Goal: Task Accomplishment & Management: Manage account settings

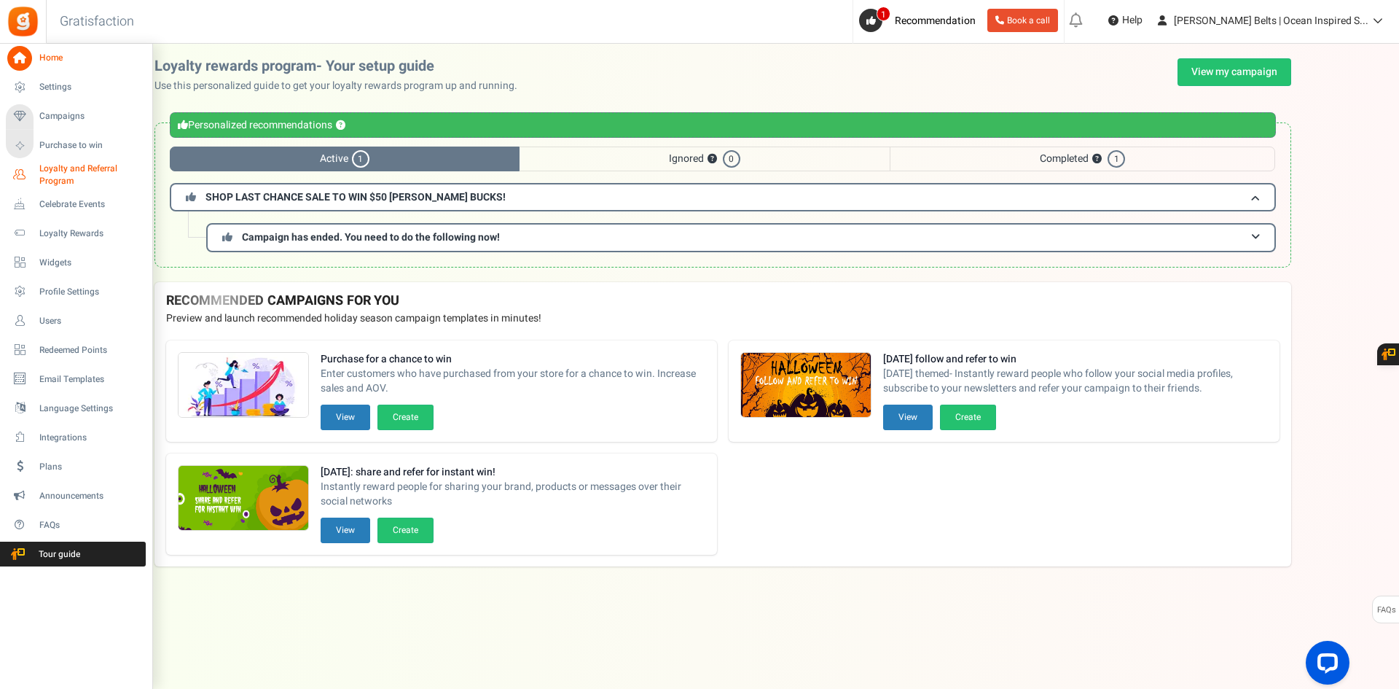
click at [77, 172] on span "Loyalty and Referral Program" at bounding box center [92, 174] width 106 height 25
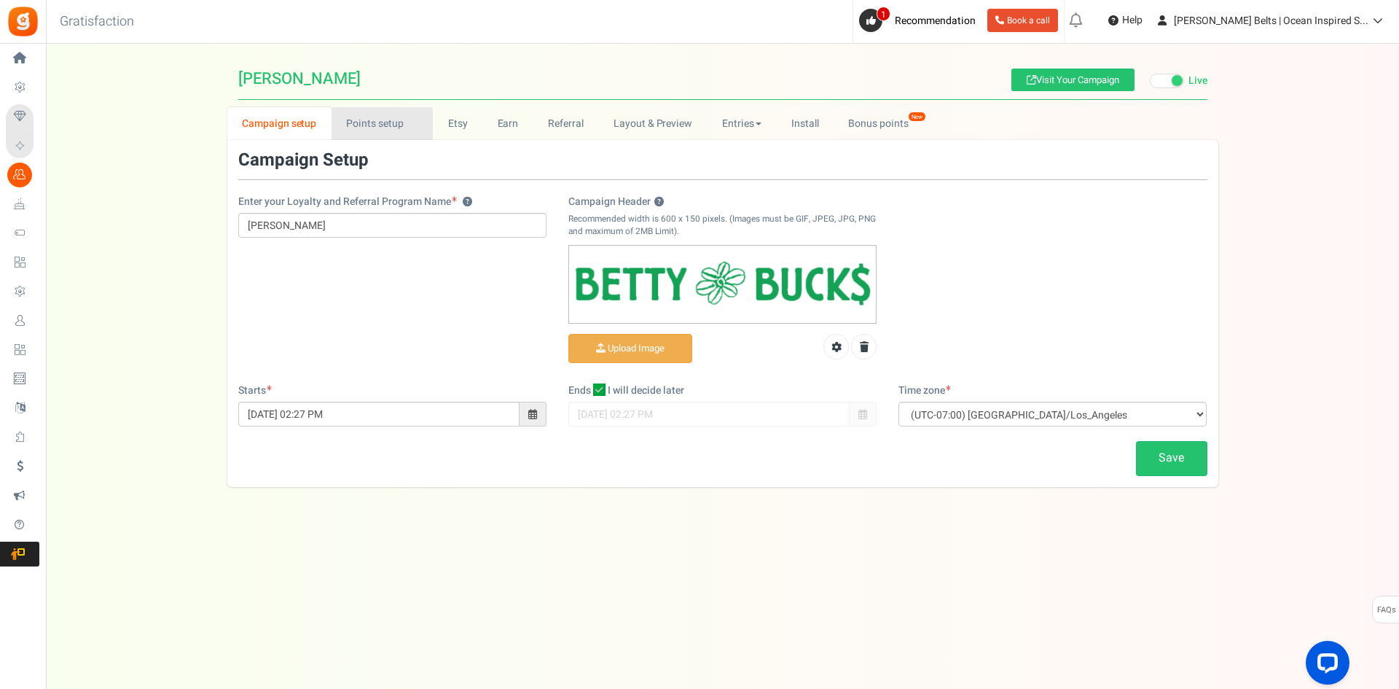
click at [353, 125] on link "Points setup New" at bounding box center [382, 123] width 101 height 33
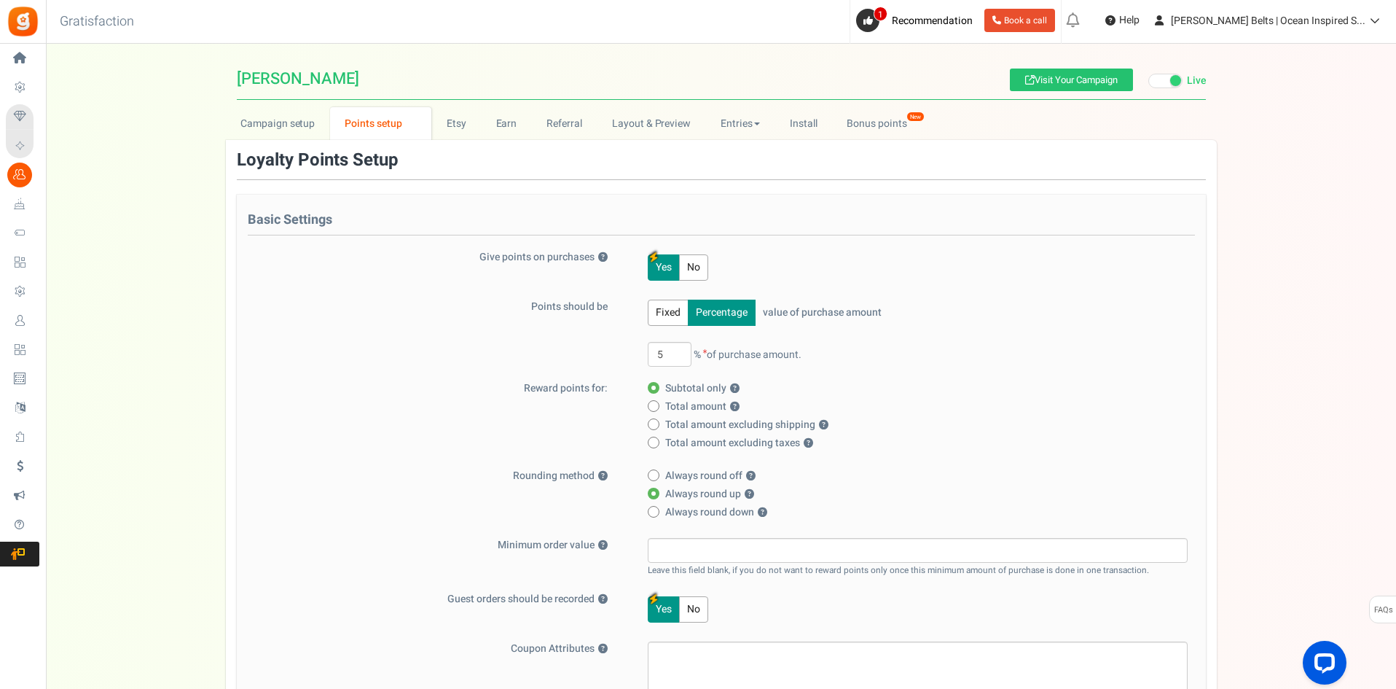
scroll to position [364, 0]
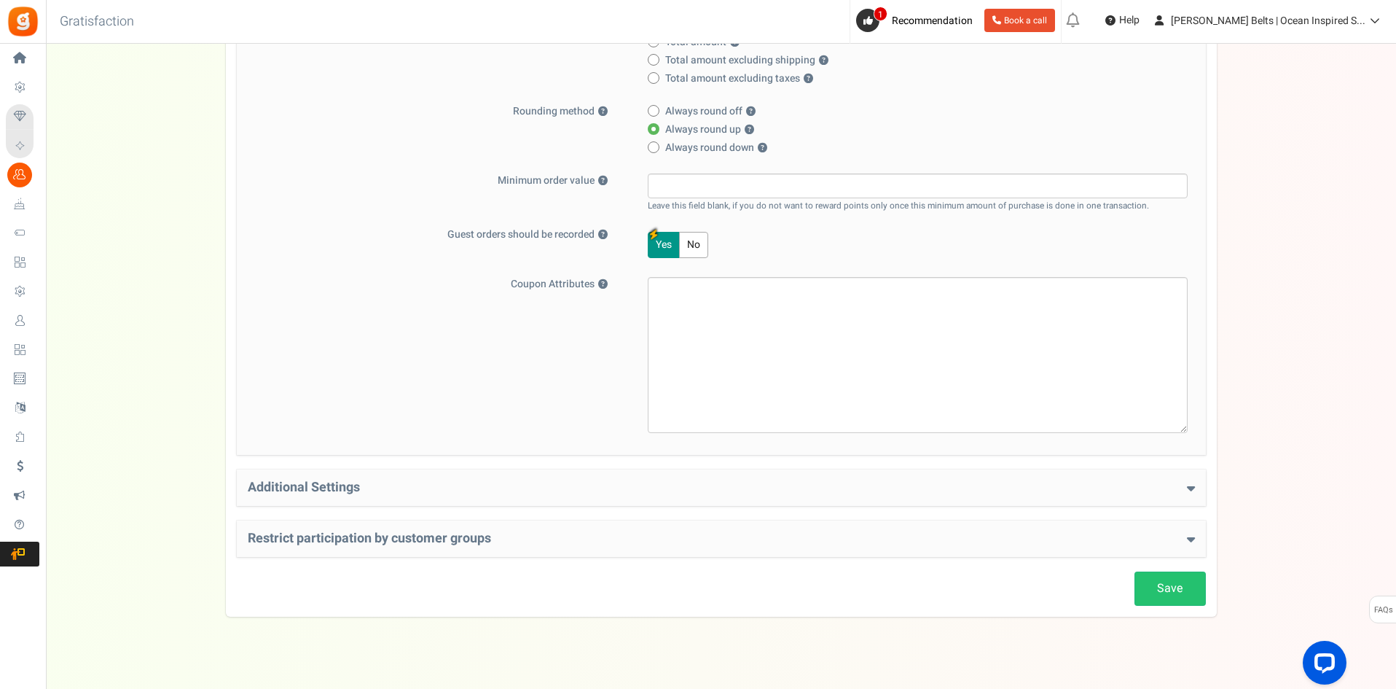
click at [321, 484] on h4 "Additional Settings" at bounding box center [721, 487] width 947 height 15
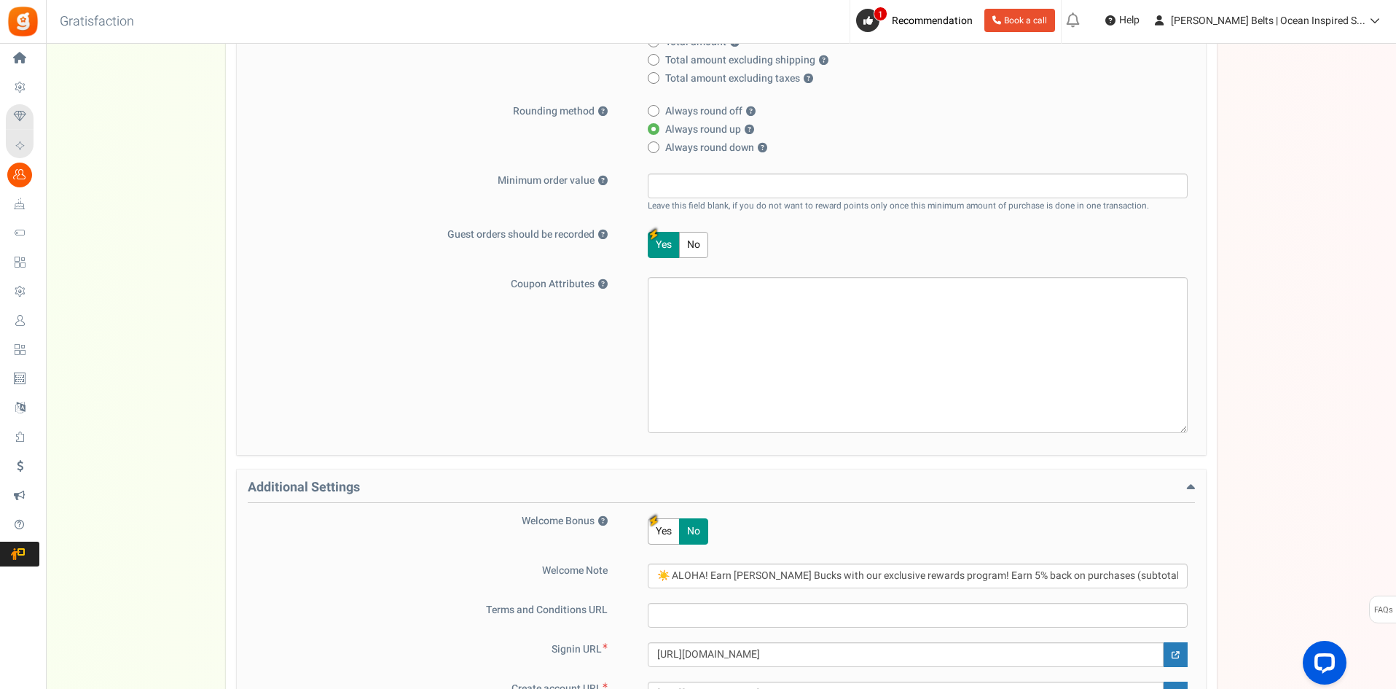
click at [321, 484] on h4 "Additional Settings" at bounding box center [721, 491] width 947 height 23
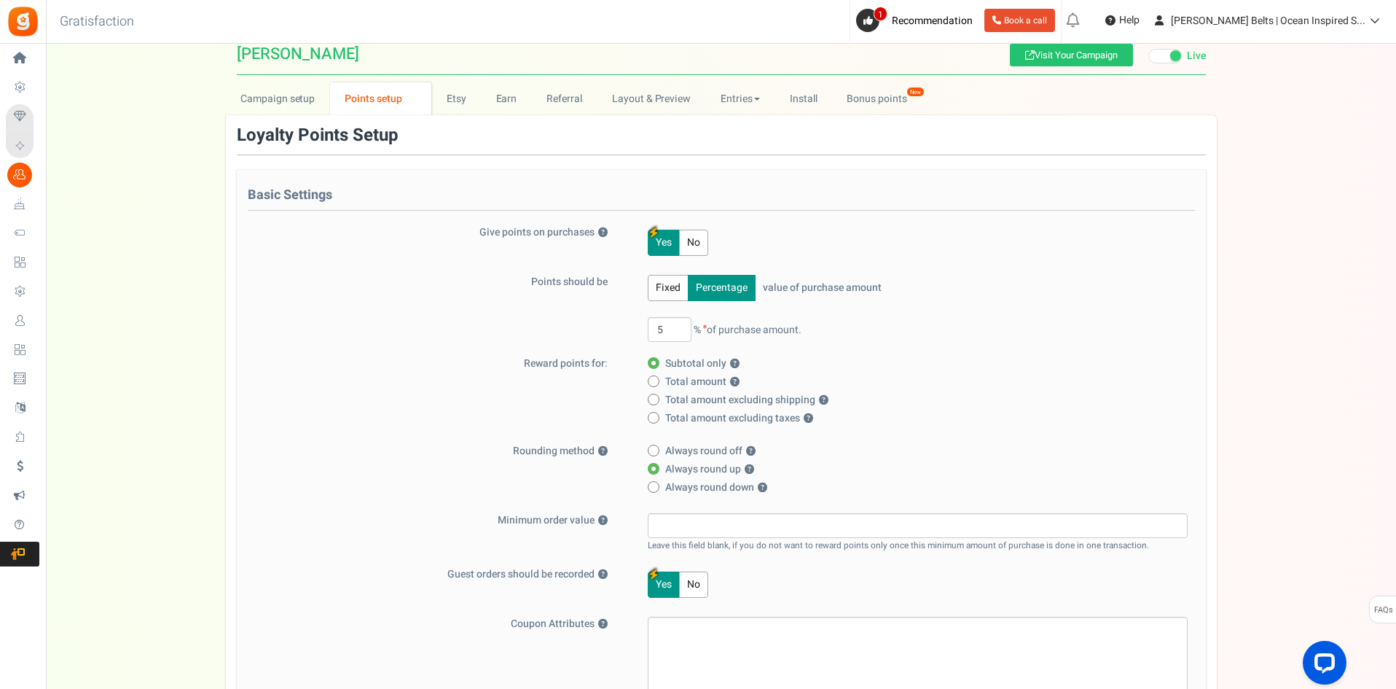
scroll to position [0, 0]
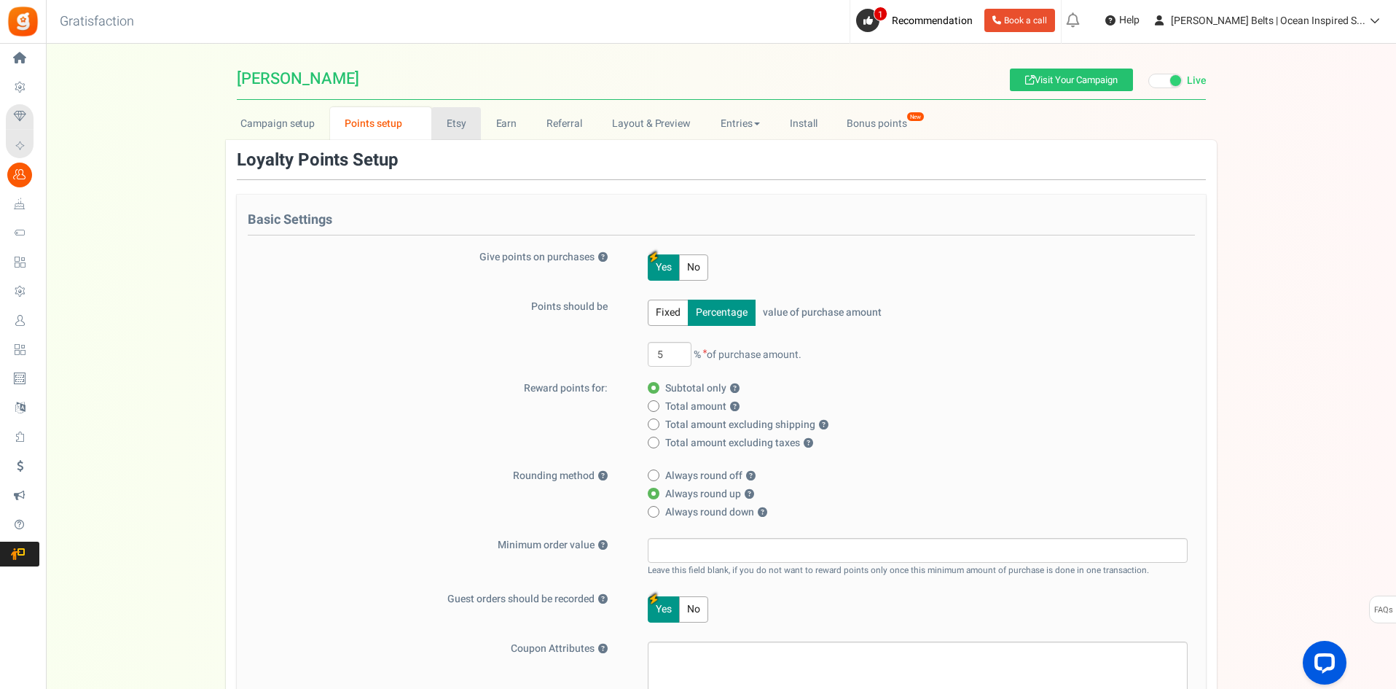
click at [461, 120] on link "Etsy" at bounding box center [456, 123] width 50 height 33
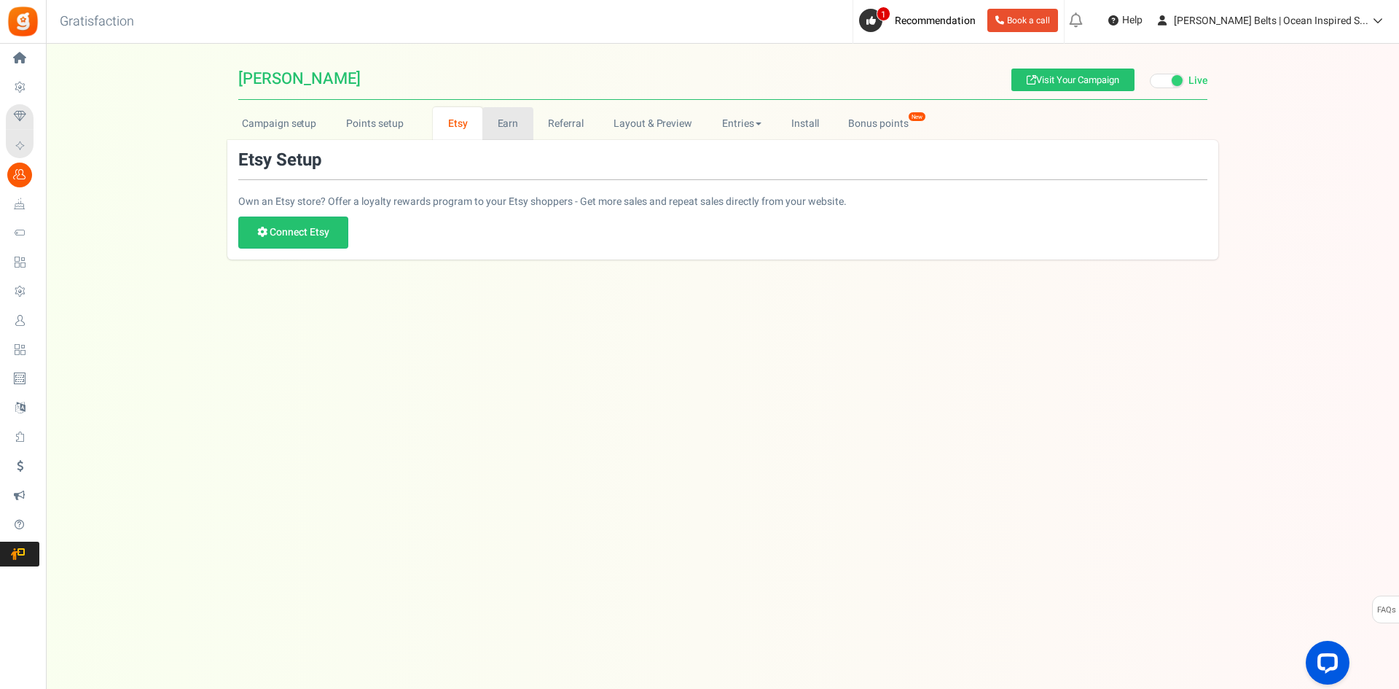
click at [506, 124] on link "Earn" at bounding box center [507, 123] width 51 height 33
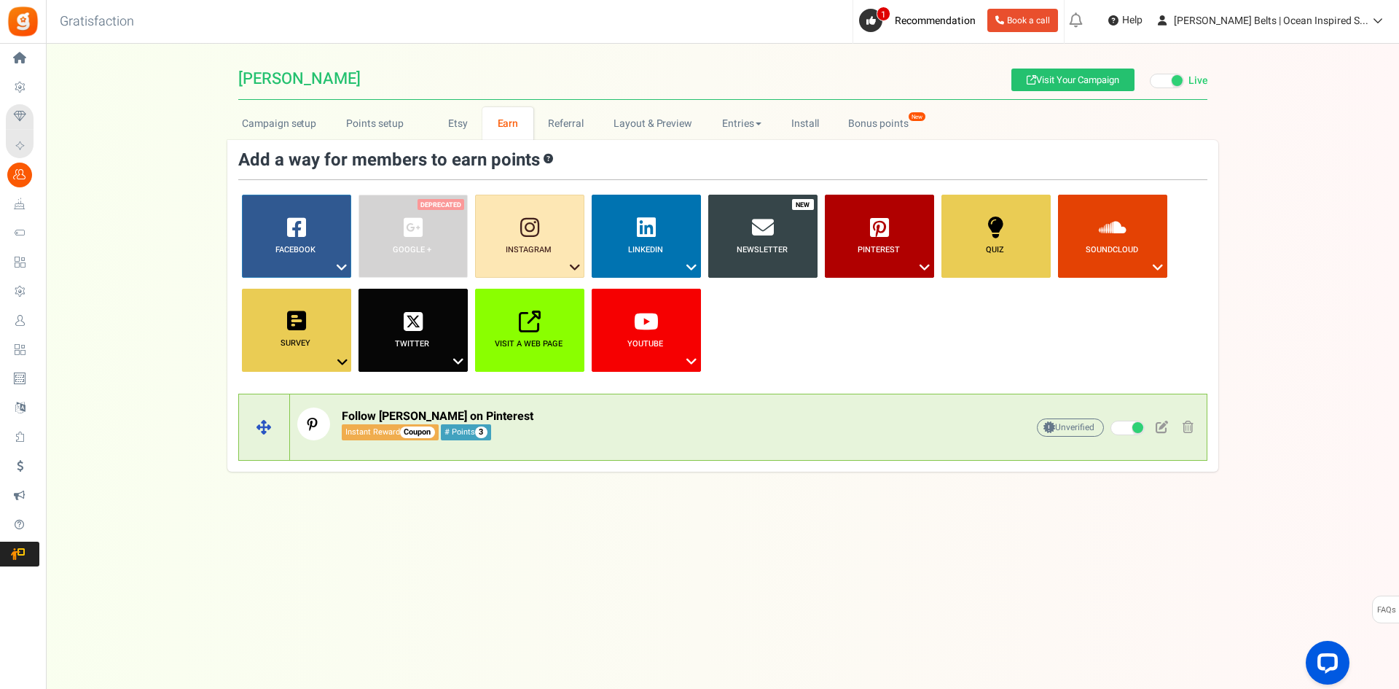
click at [718, 427] on p "Follow [PERSON_NAME] on Pinterest Instant Reward Coupon # Points 3" at bounding box center [638, 423] width 683 height 33
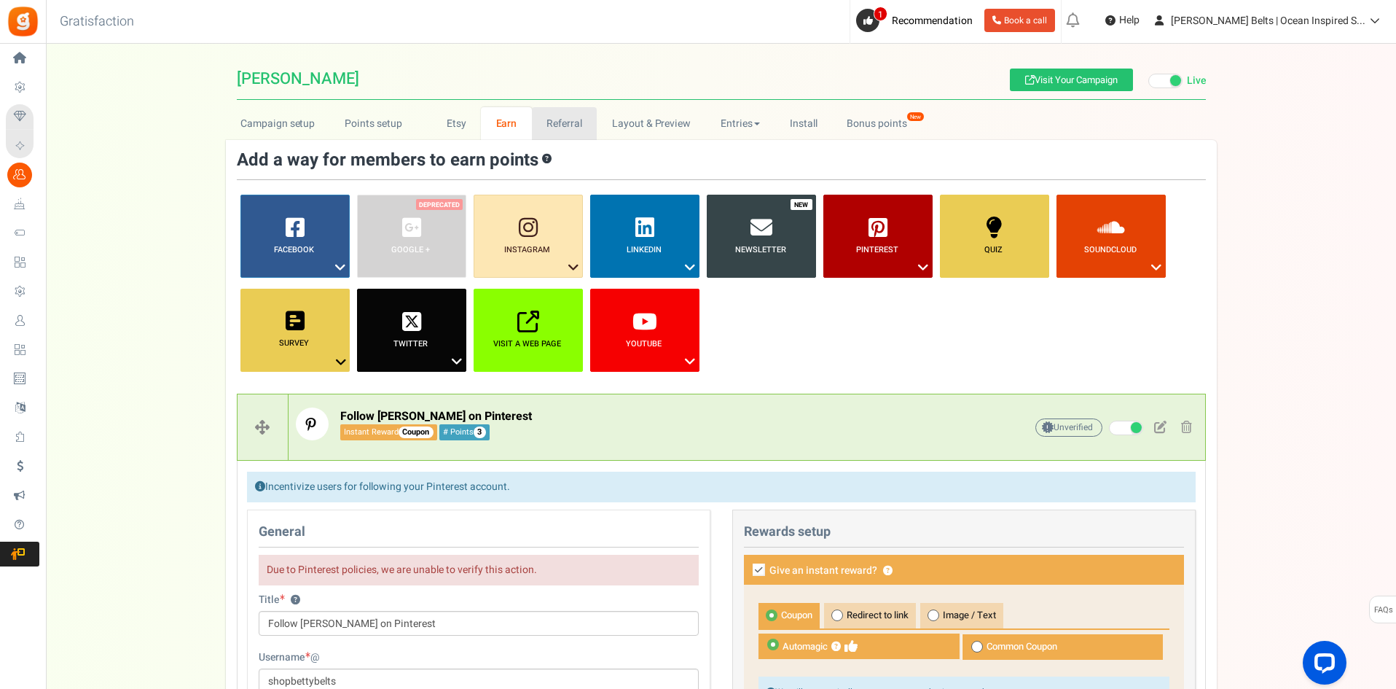
click at [561, 119] on link "Referral" at bounding box center [565, 123] width 66 height 33
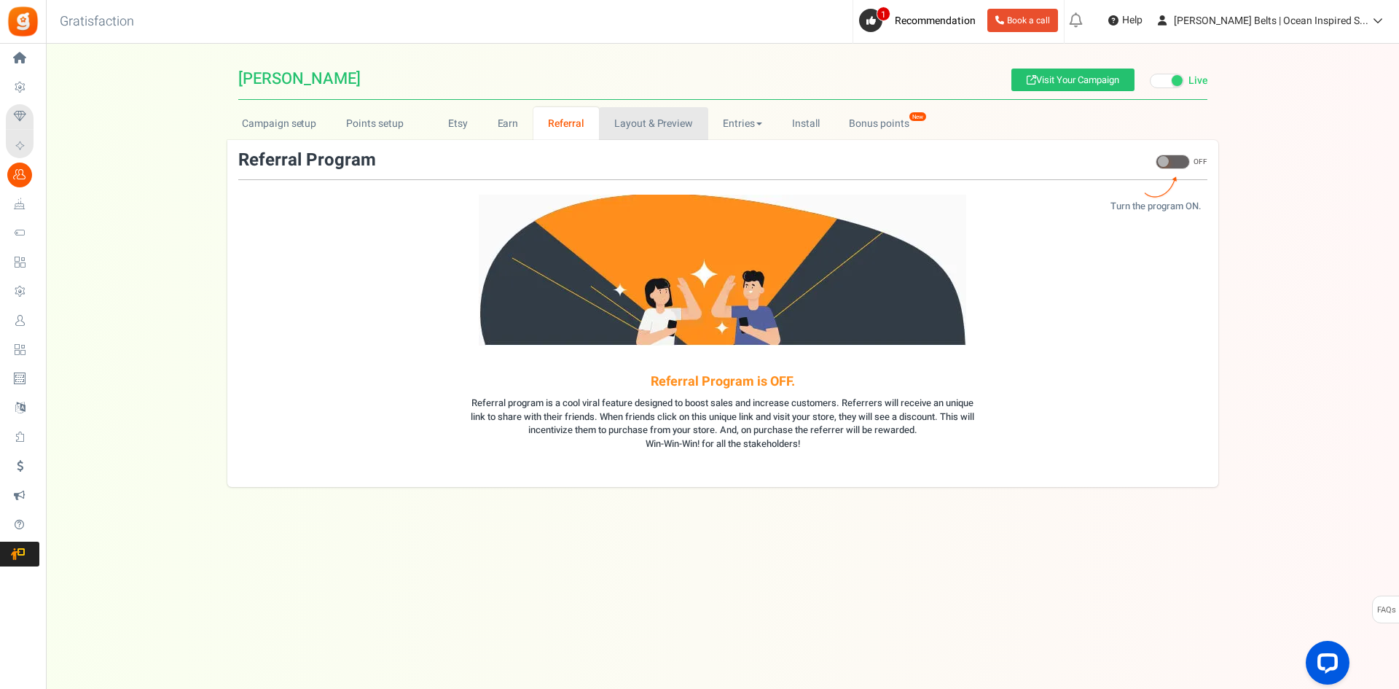
click at [644, 113] on link "Layout & Preview" at bounding box center [653, 123] width 109 height 33
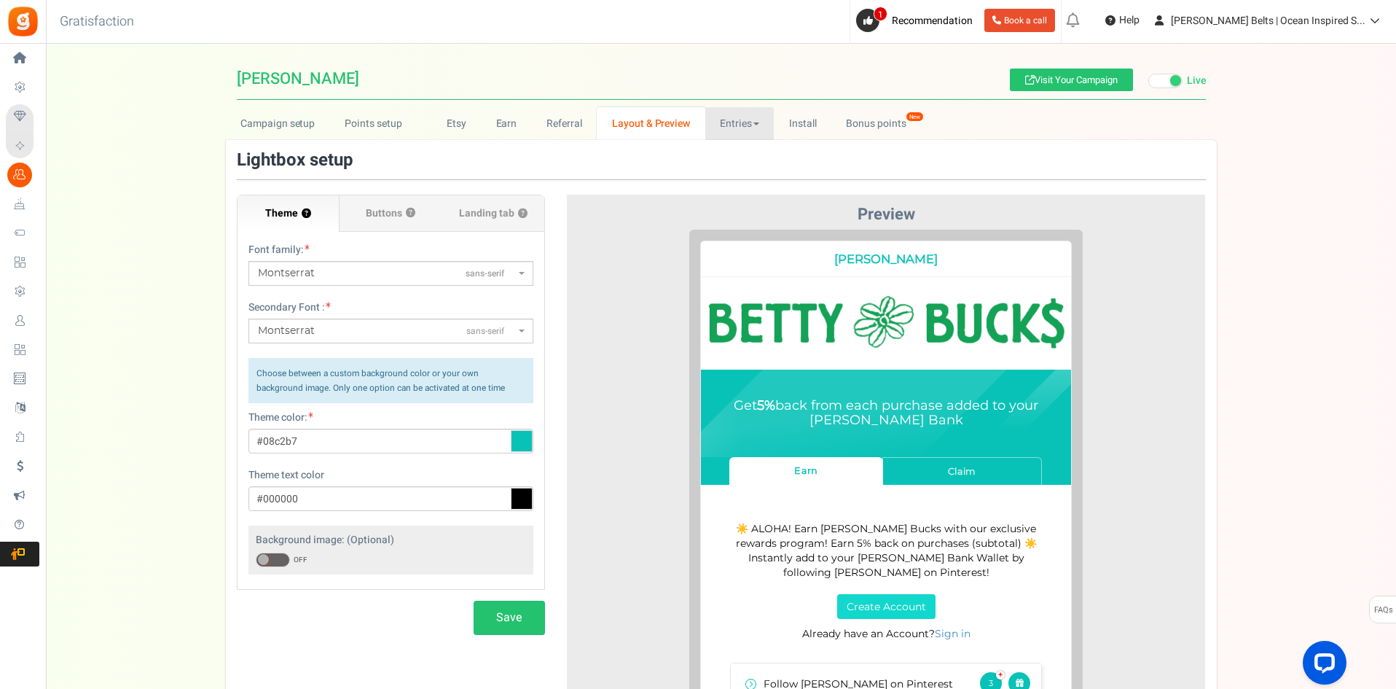
click at [738, 121] on link "Entries" at bounding box center [739, 123] width 69 height 33
click at [654, 259] on div at bounding box center [886, 495] width 617 height 530
click at [285, 120] on link "Campaign setup" at bounding box center [278, 123] width 104 height 33
